Goal: Find specific page/section: Find specific page/section

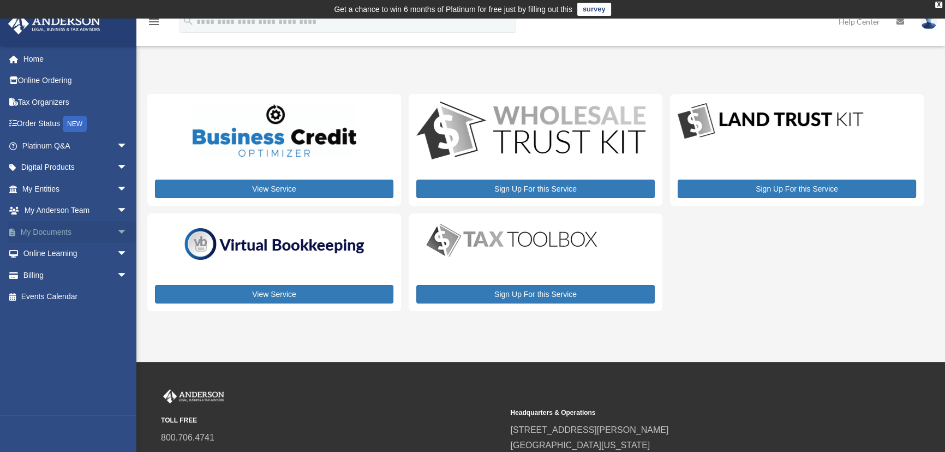
click at [117, 229] on span "arrow_drop_down" at bounding box center [128, 232] width 22 height 22
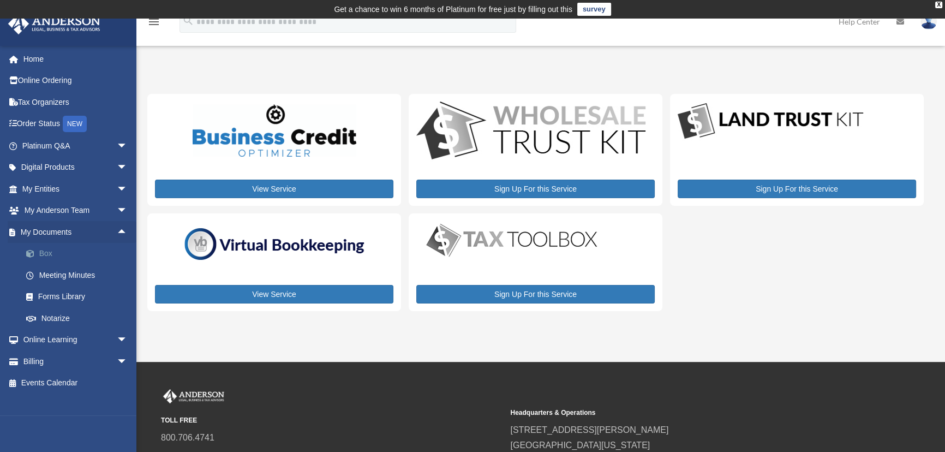
click at [42, 247] on link "Box" at bounding box center [79, 254] width 129 height 22
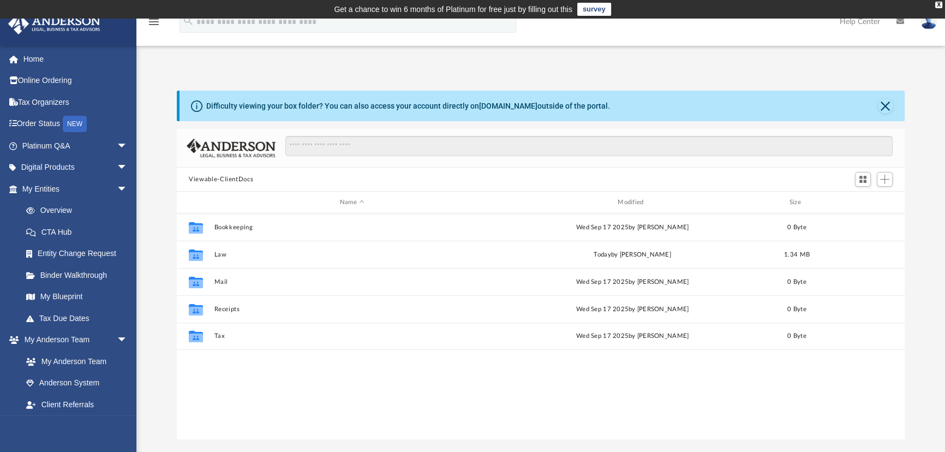
scroll to position [240, 720]
click at [244, 180] on button "Viewable-ClientDocs" at bounding box center [221, 180] width 64 height 10
click at [862, 181] on span "Switch to Grid View" at bounding box center [862, 179] width 9 height 9
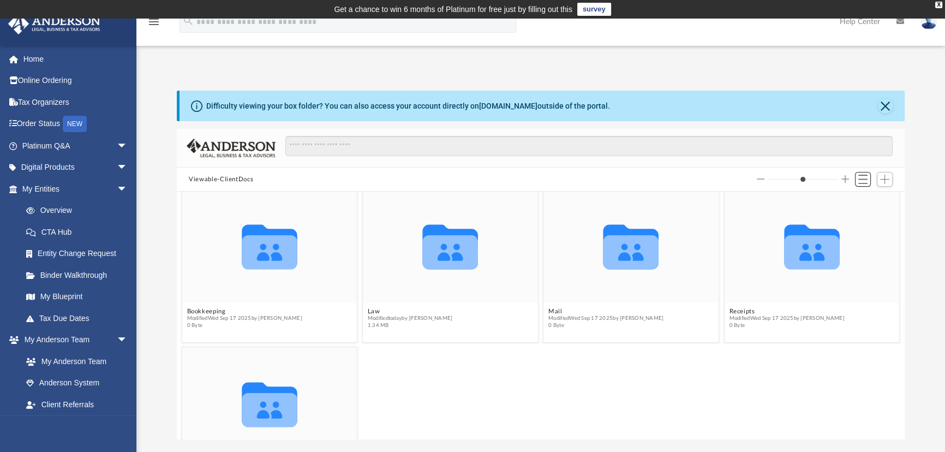
scroll to position [0, 0]
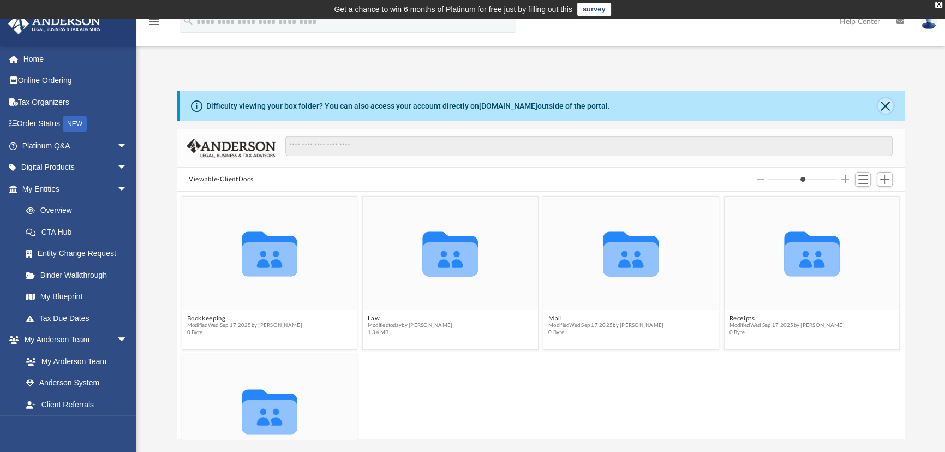
click at [888, 103] on button "Close" at bounding box center [885, 105] width 15 height 15
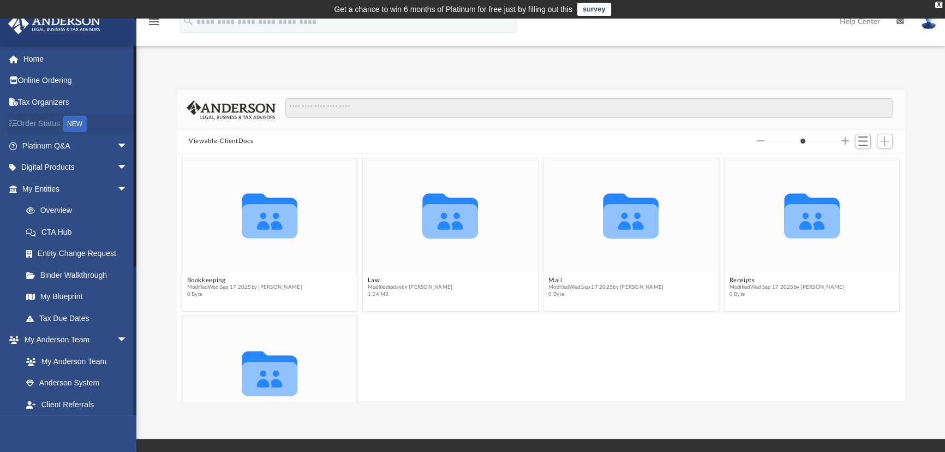
click at [76, 122] on div "NEW" at bounding box center [75, 124] width 24 height 16
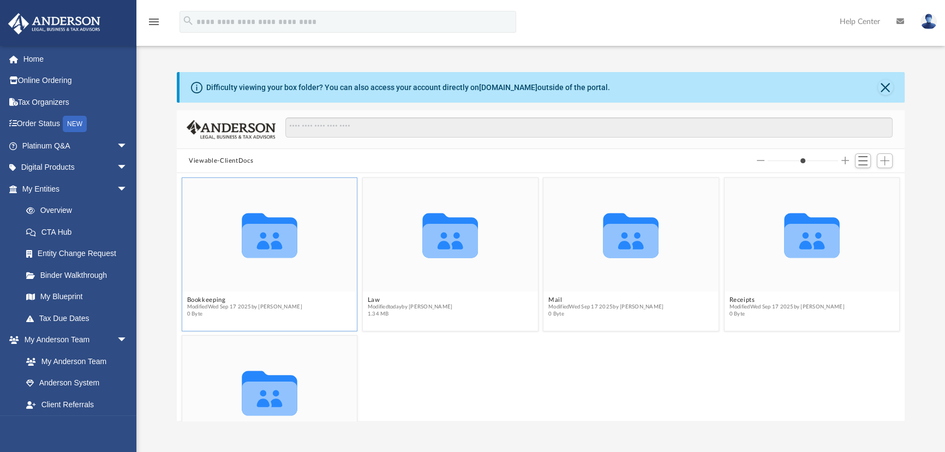
scroll to position [240, 720]
